Goal: Information Seeking & Learning: Learn about a topic

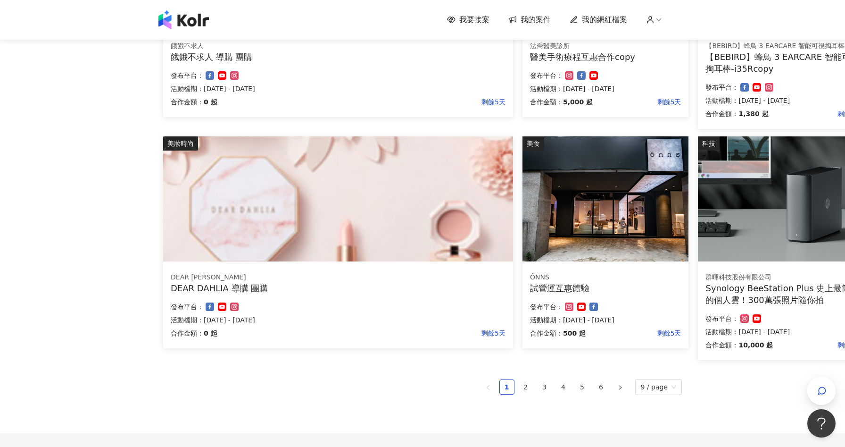
scroll to position [521, 0]
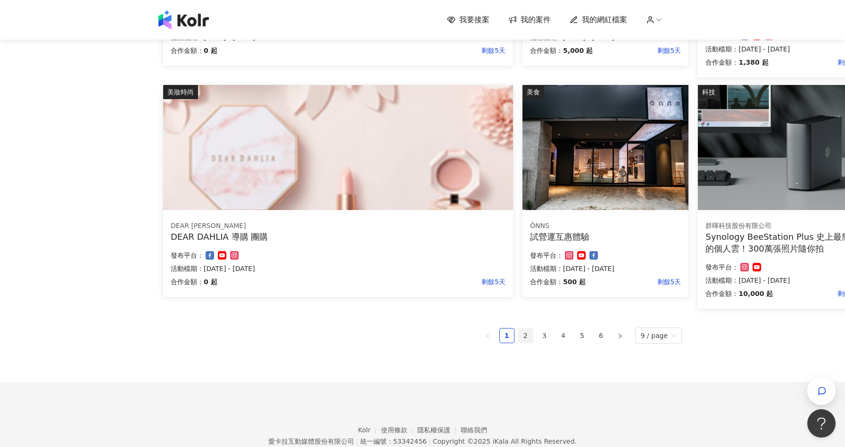
click at [523, 339] on link "2" at bounding box center [526, 335] width 14 height 14
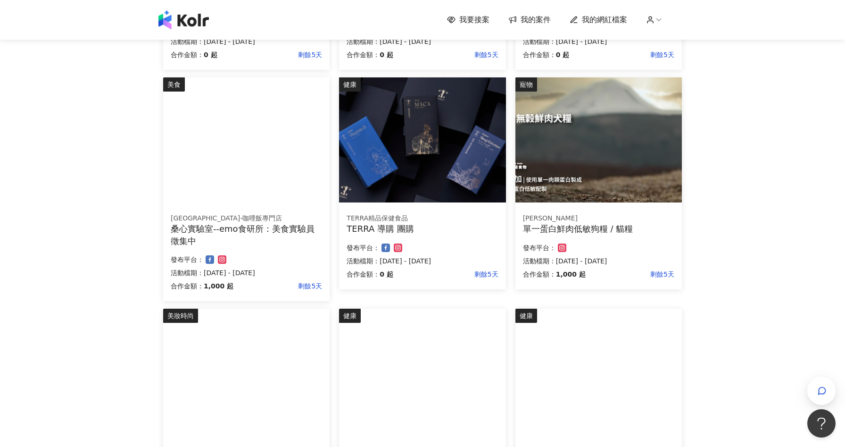
scroll to position [537, 0]
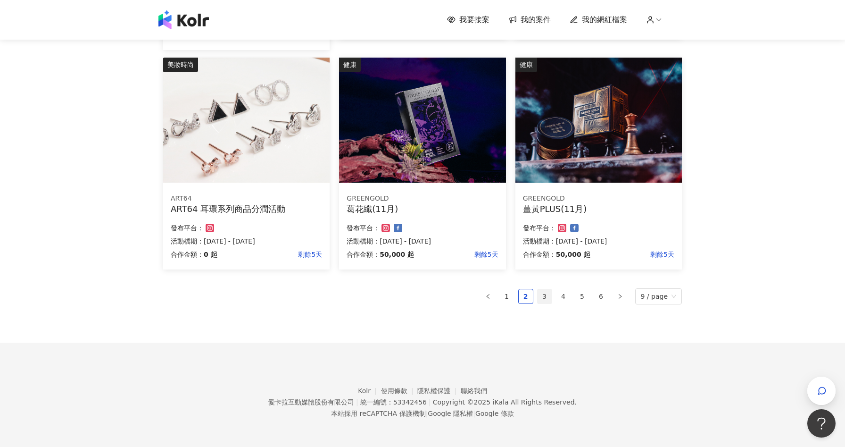
click at [547, 297] on link "3" at bounding box center [545, 296] width 14 height 14
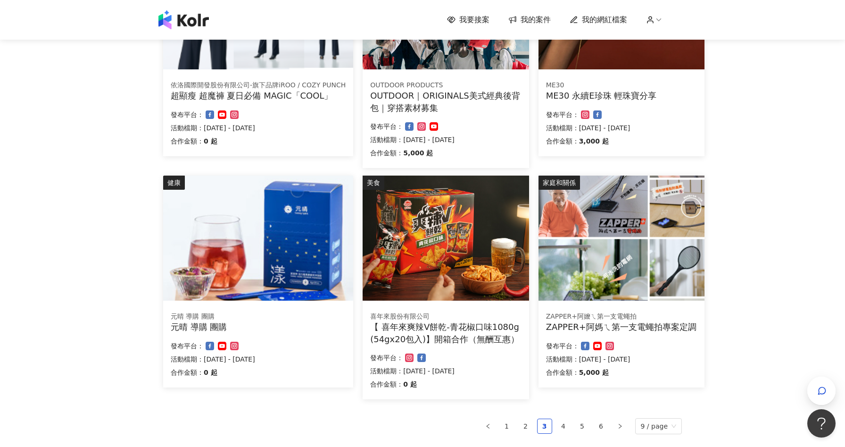
scroll to position [326, 0]
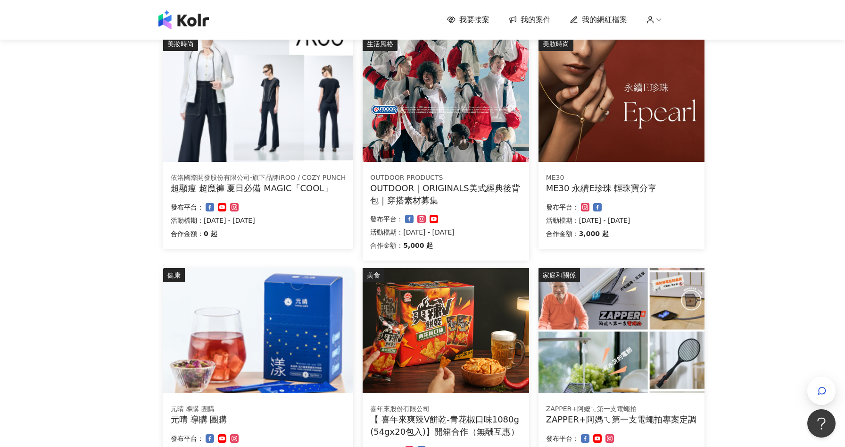
click at [630, 203] on div "發布平台：" at bounding box center [621, 206] width 151 height 11
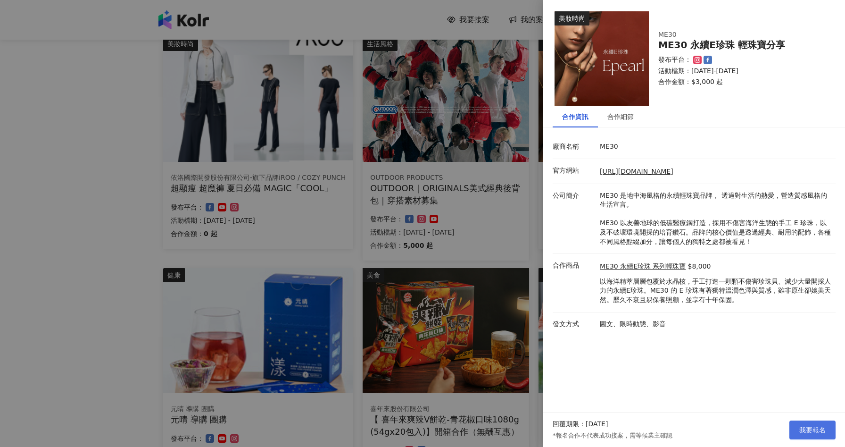
click at [808, 428] on span "我要報名" at bounding box center [812, 430] width 26 height 8
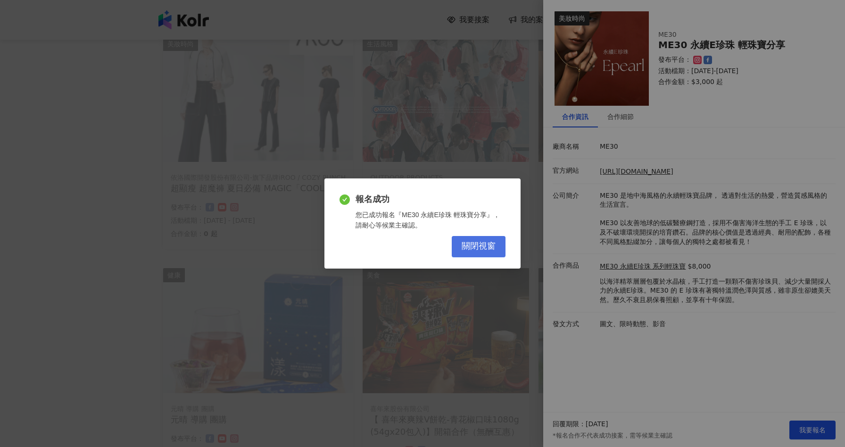
click at [498, 243] on button "關閉視窗" at bounding box center [479, 246] width 54 height 21
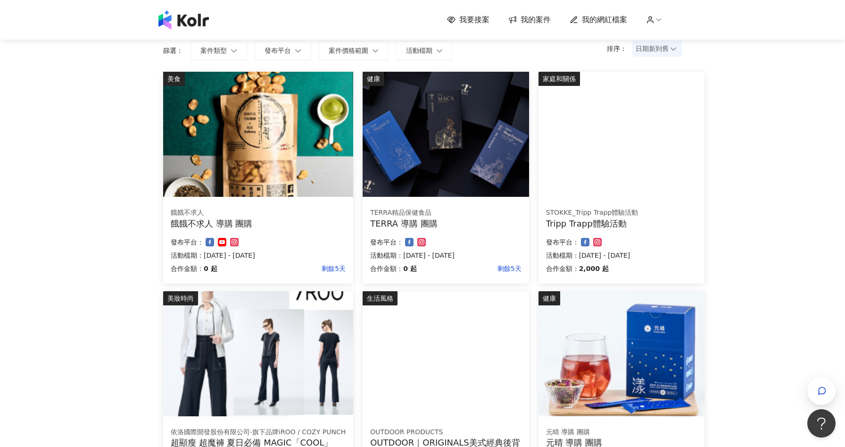
scroll to position [549, 0]
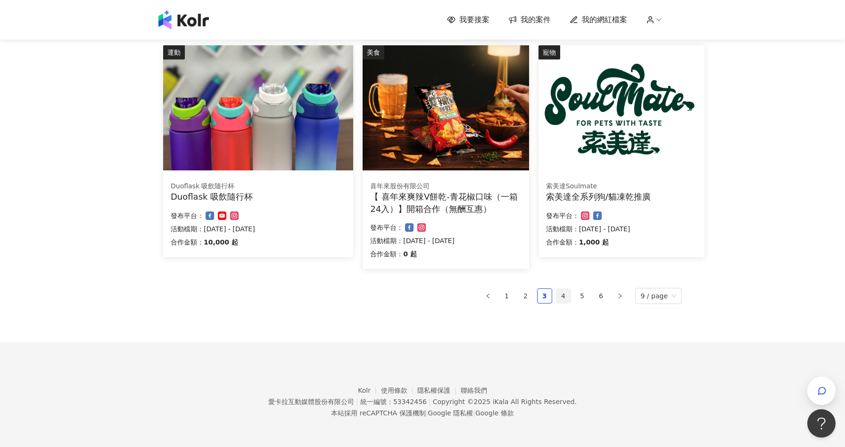
click at [562, 296] on link "4" at bounding box center [563, 296] width 14 height 14
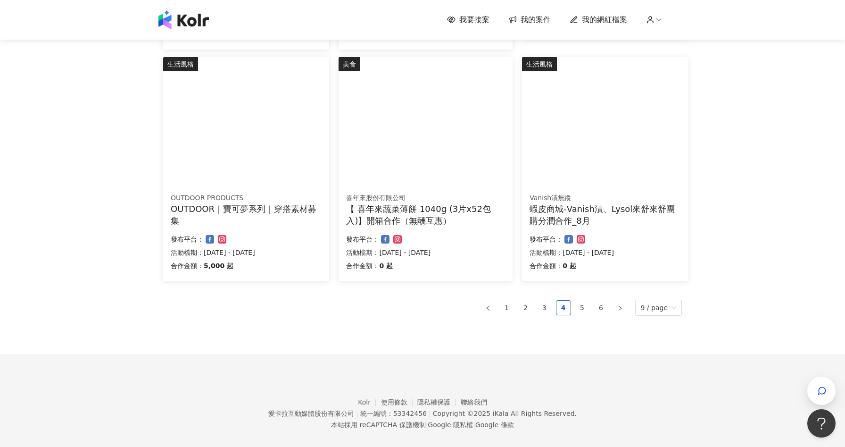
scroll to position [560, 0]
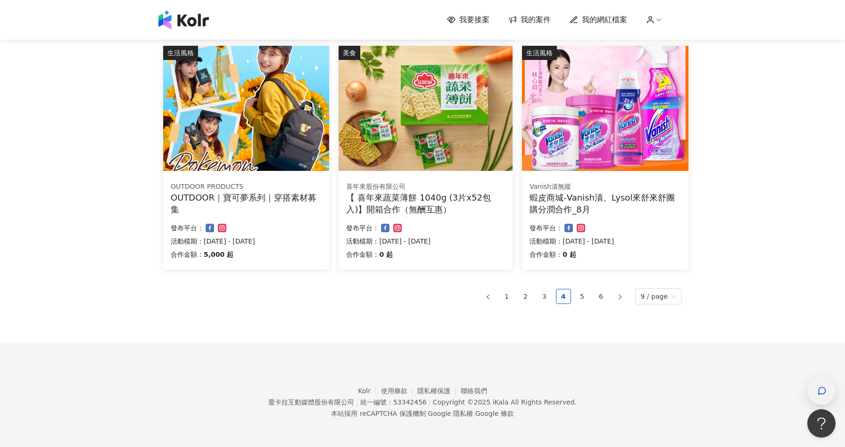
click at [819, 387] on icon "button" at bounding box center [821, 390] width 9 height 9
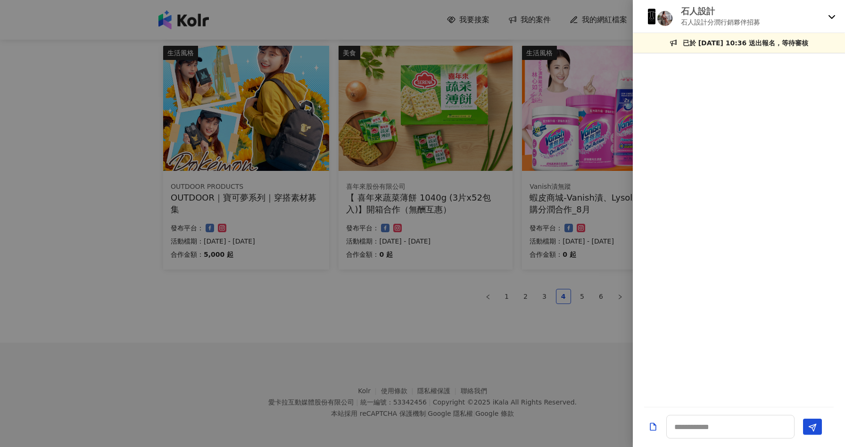
click at [831, 15] on icon at bounding box center [832, 17] width 8 height 8
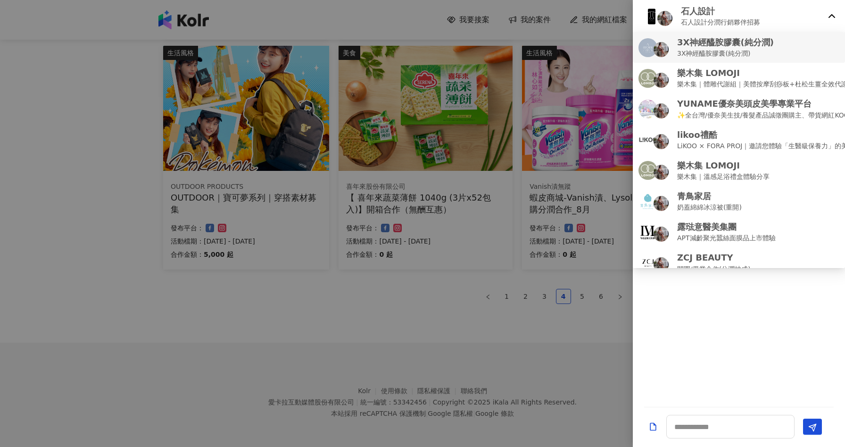
click at [710, 51] on p "3X神經醯胺膠囊(純分潤)" at bounding box center [725, 53] width 97 height 10
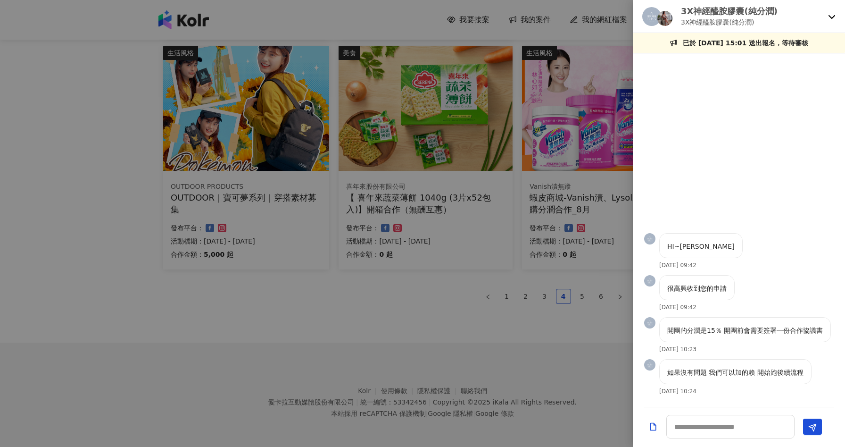
click at [400, 305] on div at bounding box center [422, 223] width 845 height 447
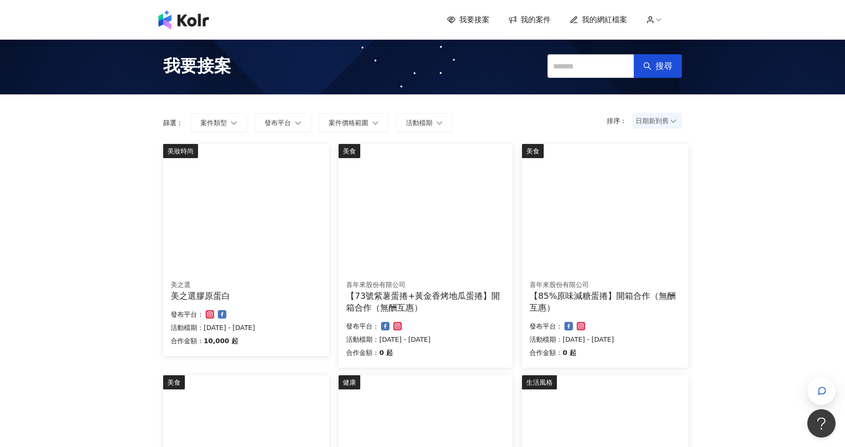
scroll to position [561, 0]
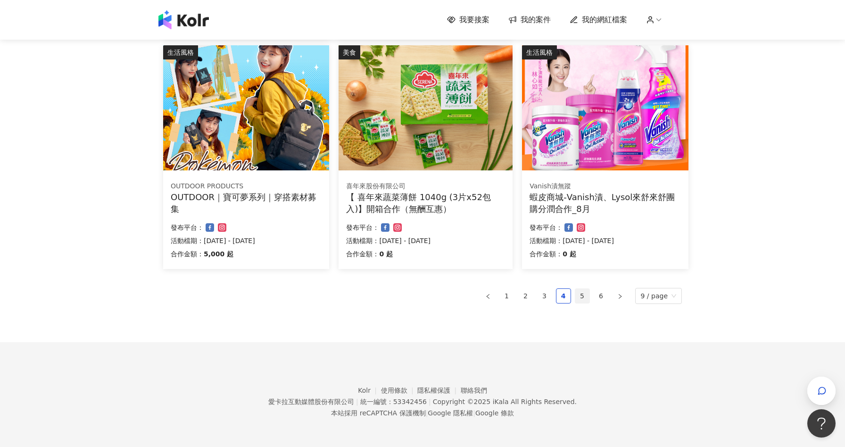
click at [583, 292] on link "5" at bounding box center [582, 296] width 14 height 14
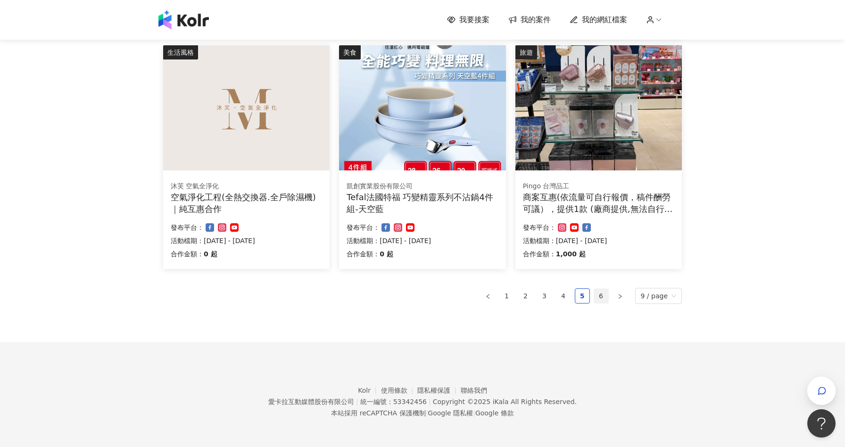
click at [606, 290] on link "6" at bounding box center [601, 296] width 14 height 14
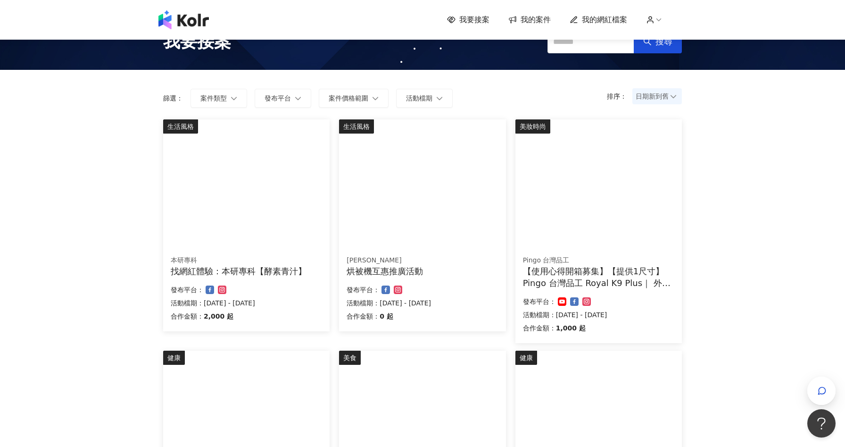
scroll to position [0, 0]
